Goal: Navigation & Orientation: Find specific page/section

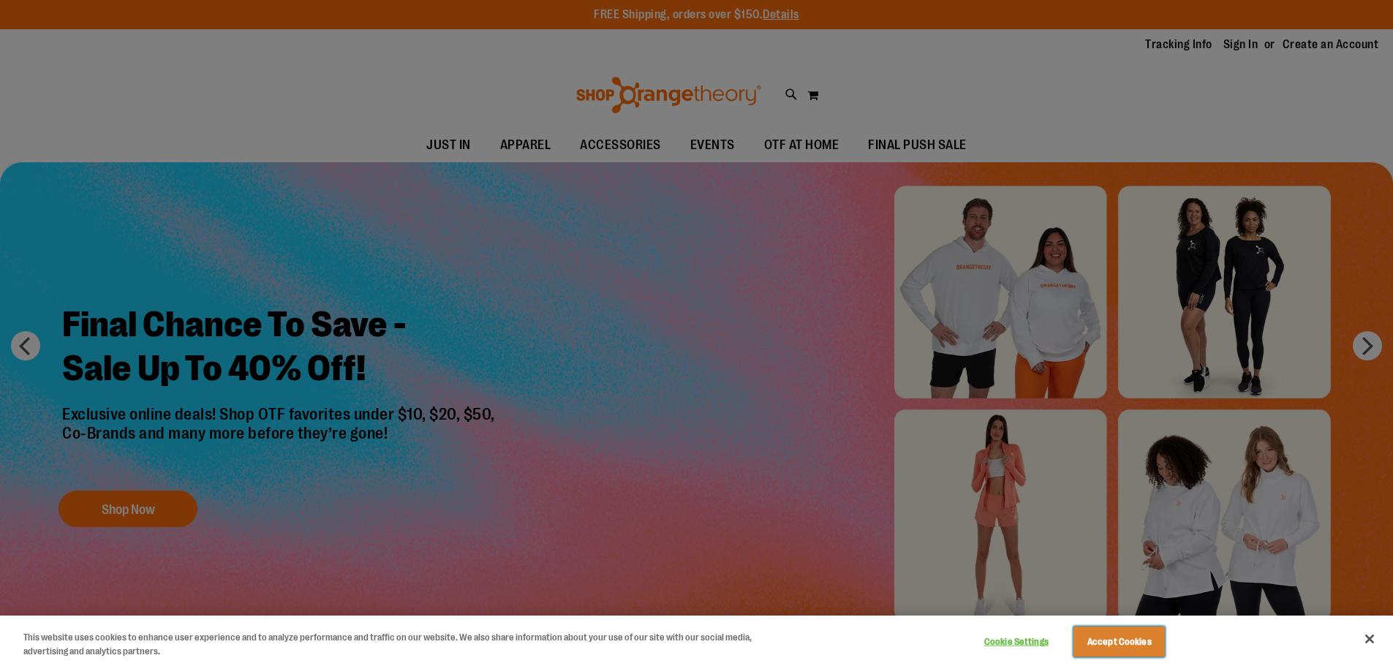
click at [1134, 646] on button "Accept Cookies" at bounding box center [1118, 642] width 91 height 31
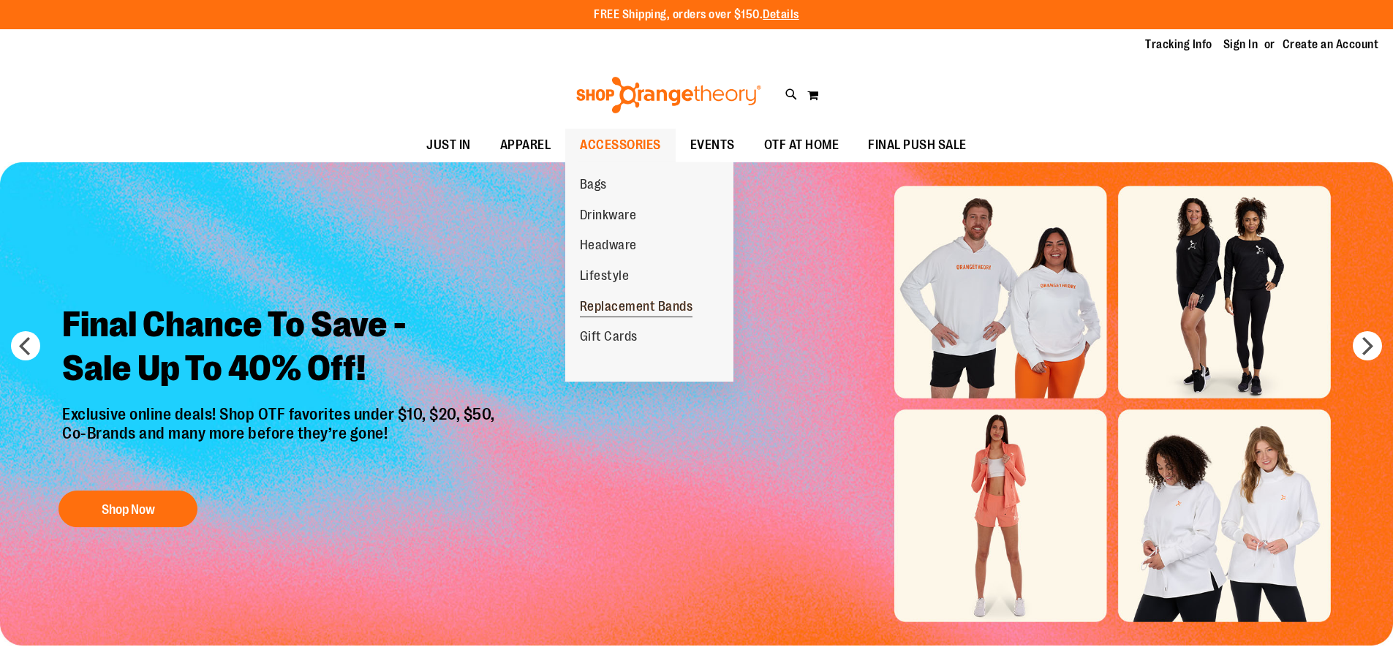
click at [608, 307] on span "Replacement Bands" at bounding box center [636, 308] width 113 height 18
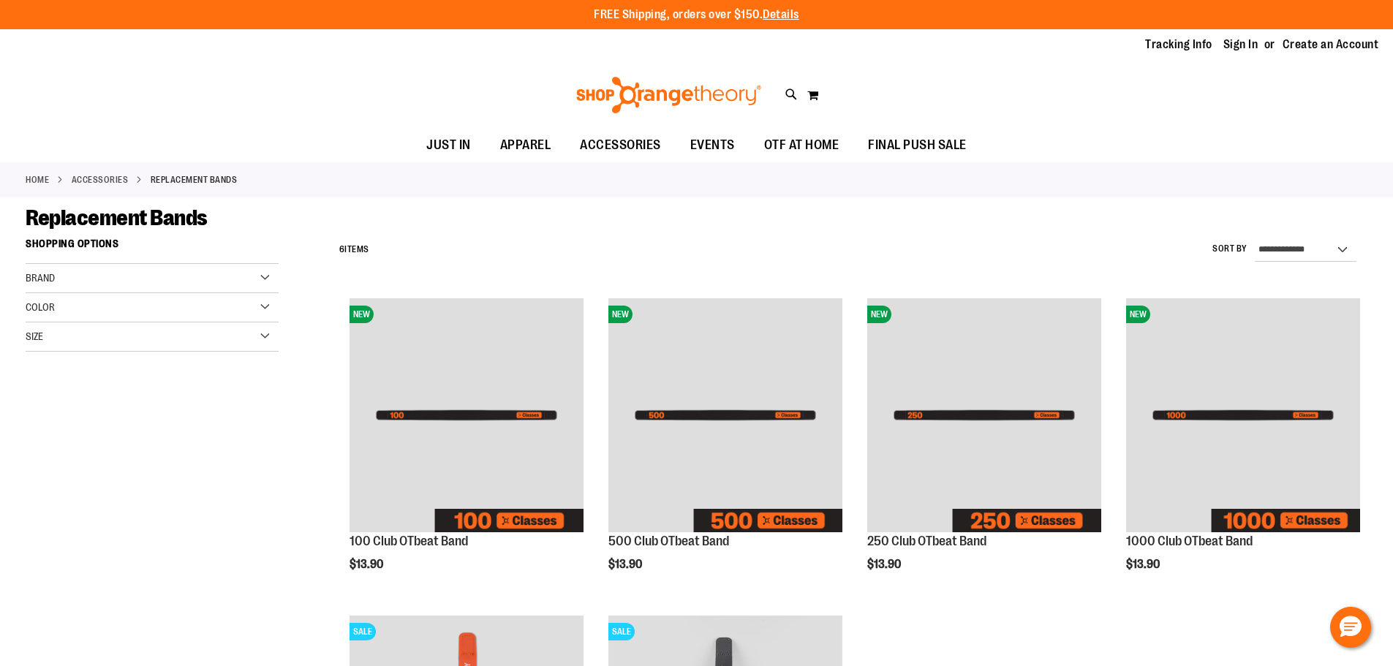
click at [42, 178] on link "Home" at bounding box center [37, 179] width 23 height 13
